Goal: Navigation & Orientation: Understand site structure

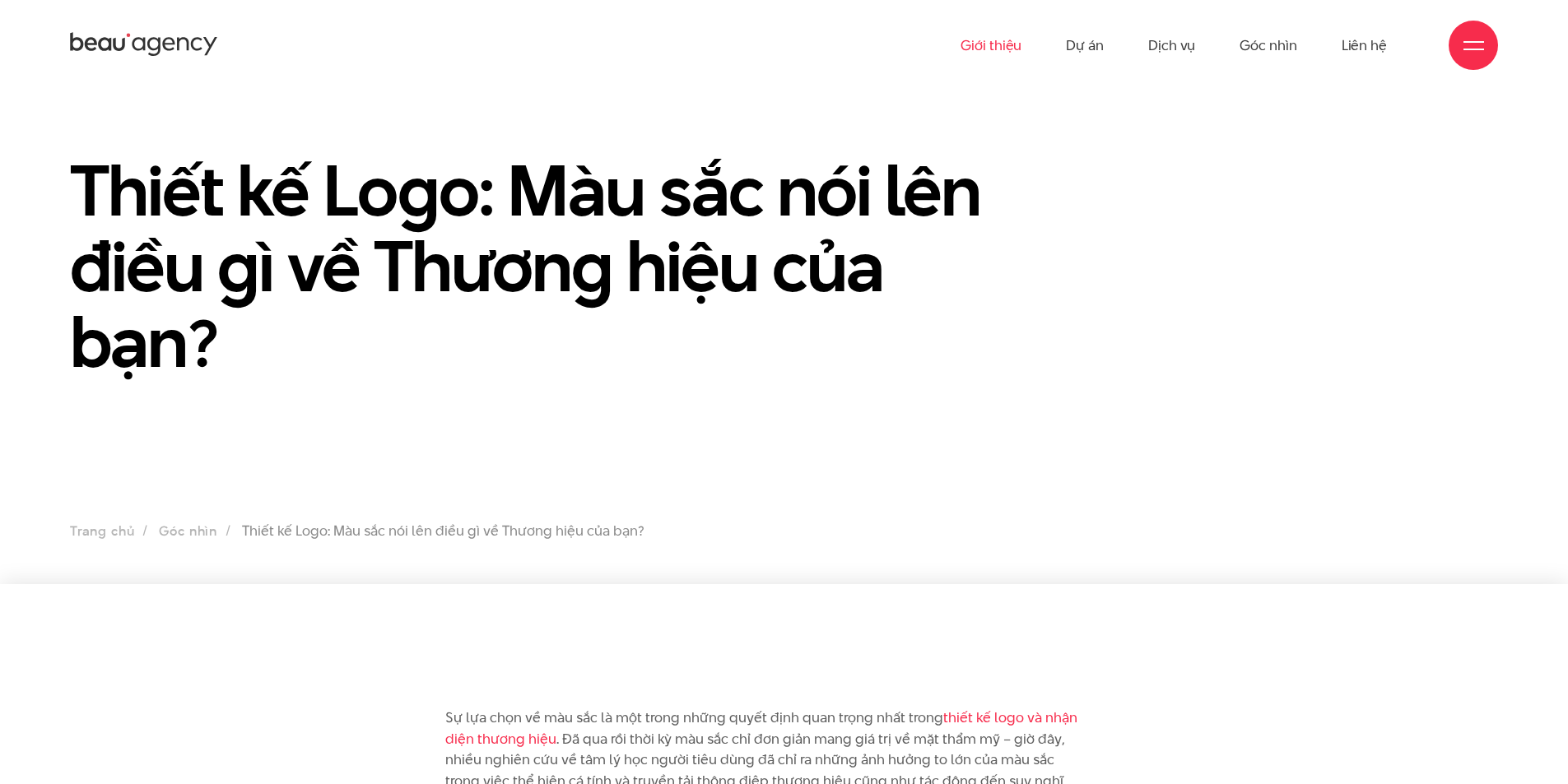
click at [1002, 53] on link "Giới thiệu" at bounding box center [990, 45] width 61 height 90
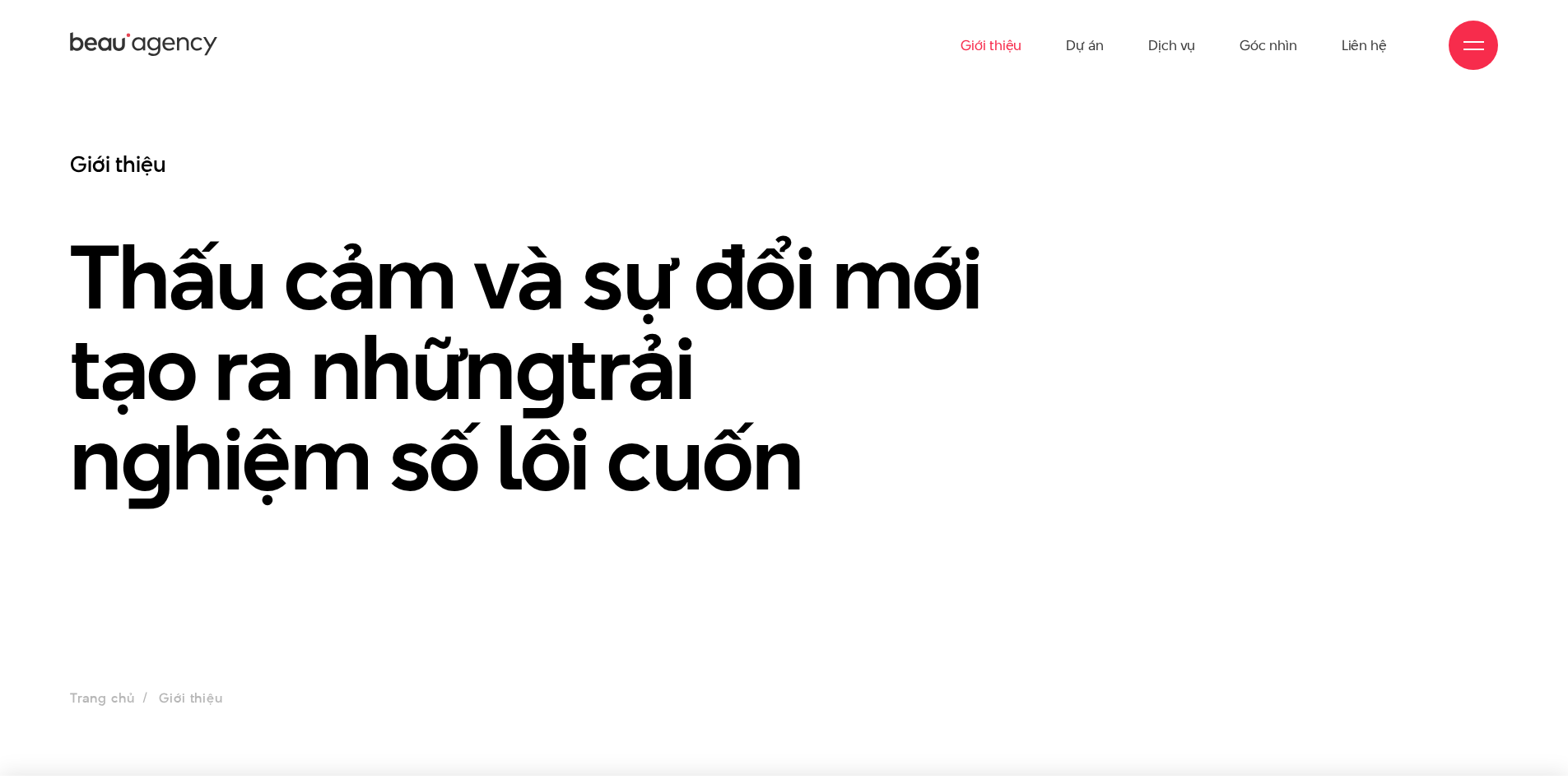
click at [1062, 42] on ul "Giới thiệu Dự án Dịch vụ Góc nhìn Liên hệ" at bounding box center [1174, 45] width 427 height 90
click at [1072, 41] on link "Dự án" at bounding box center [1084, 45] width 38 height 90
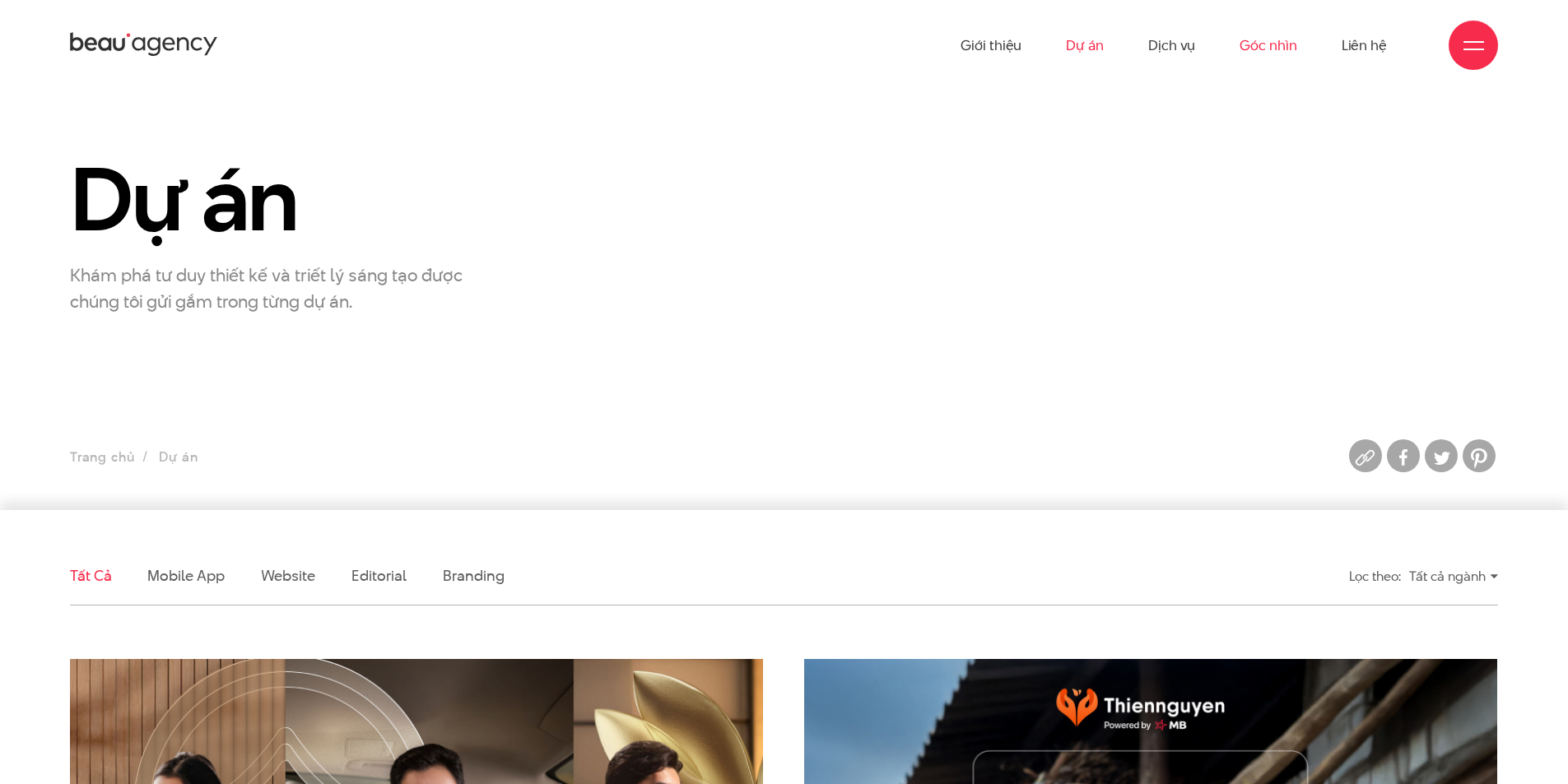
click at [1268, 46] on link "Góc nhìn" at bounding box center [1268, 45] width 57 height 90
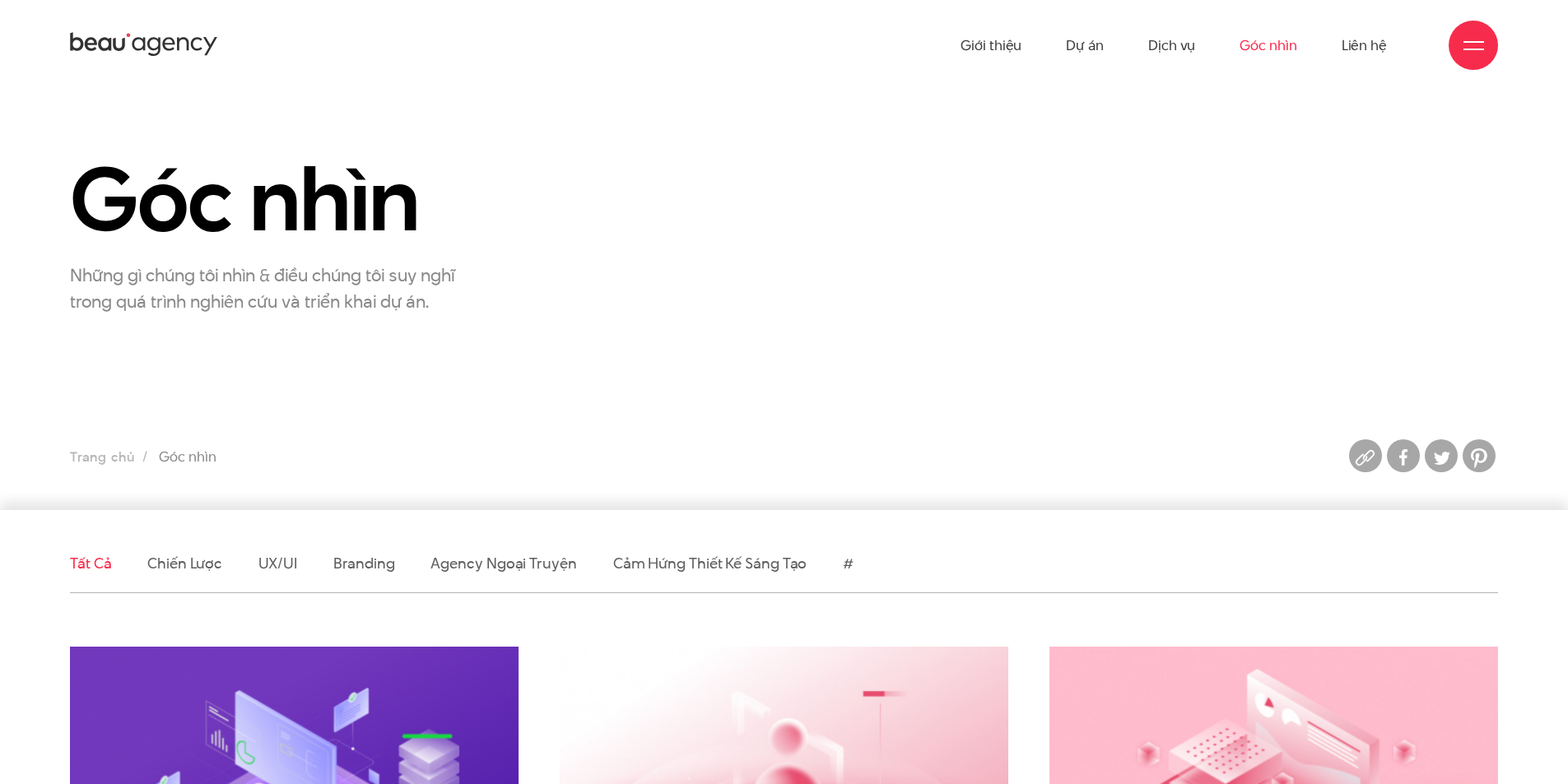
click at [1360, 47] on link "Liên hệ" at bounding box center [1364, 45] width 46 height 90
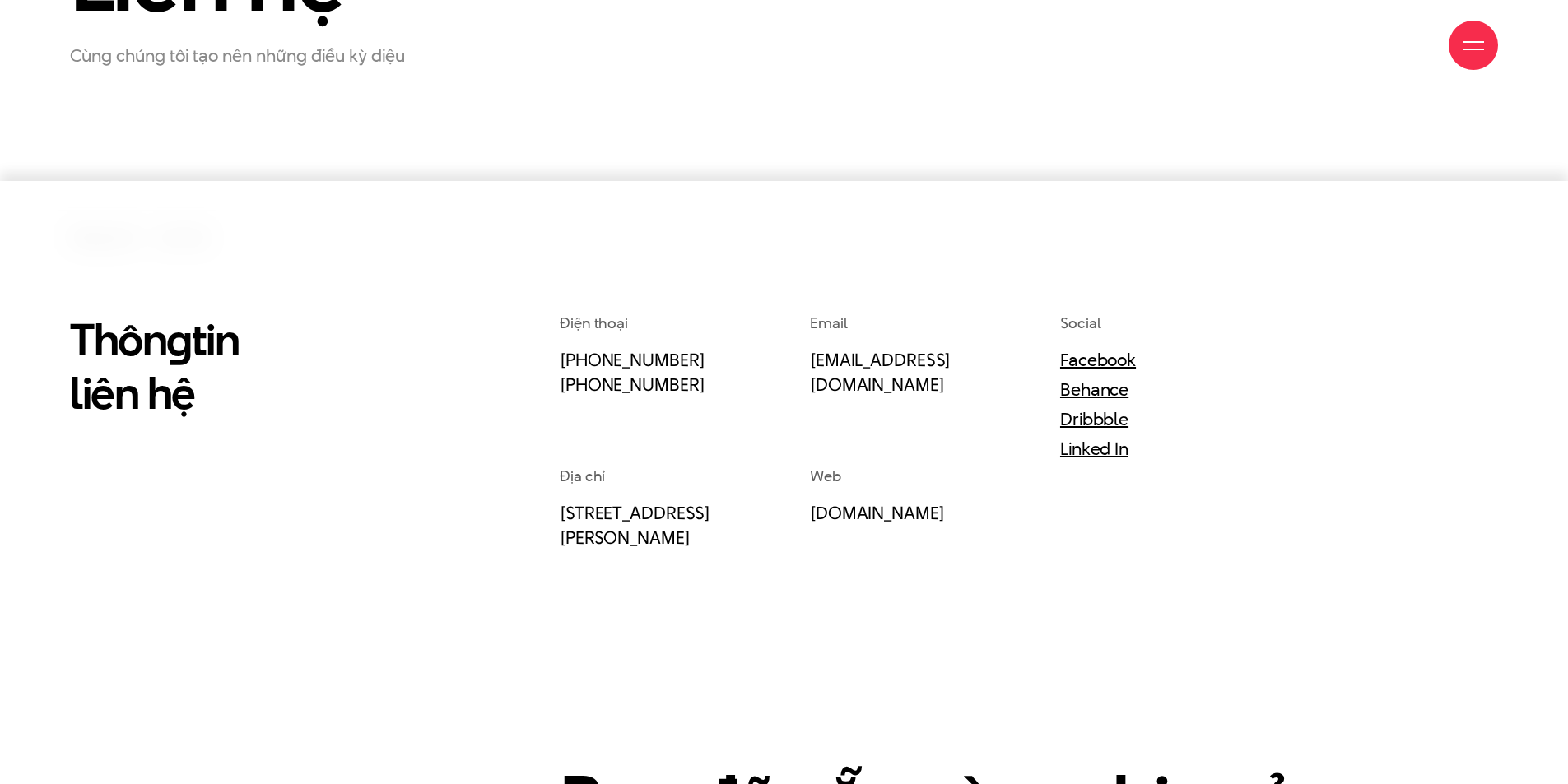
scroll to position [658, 0]
